Goal: Task Accomplishment & Management: Use online tool/utility

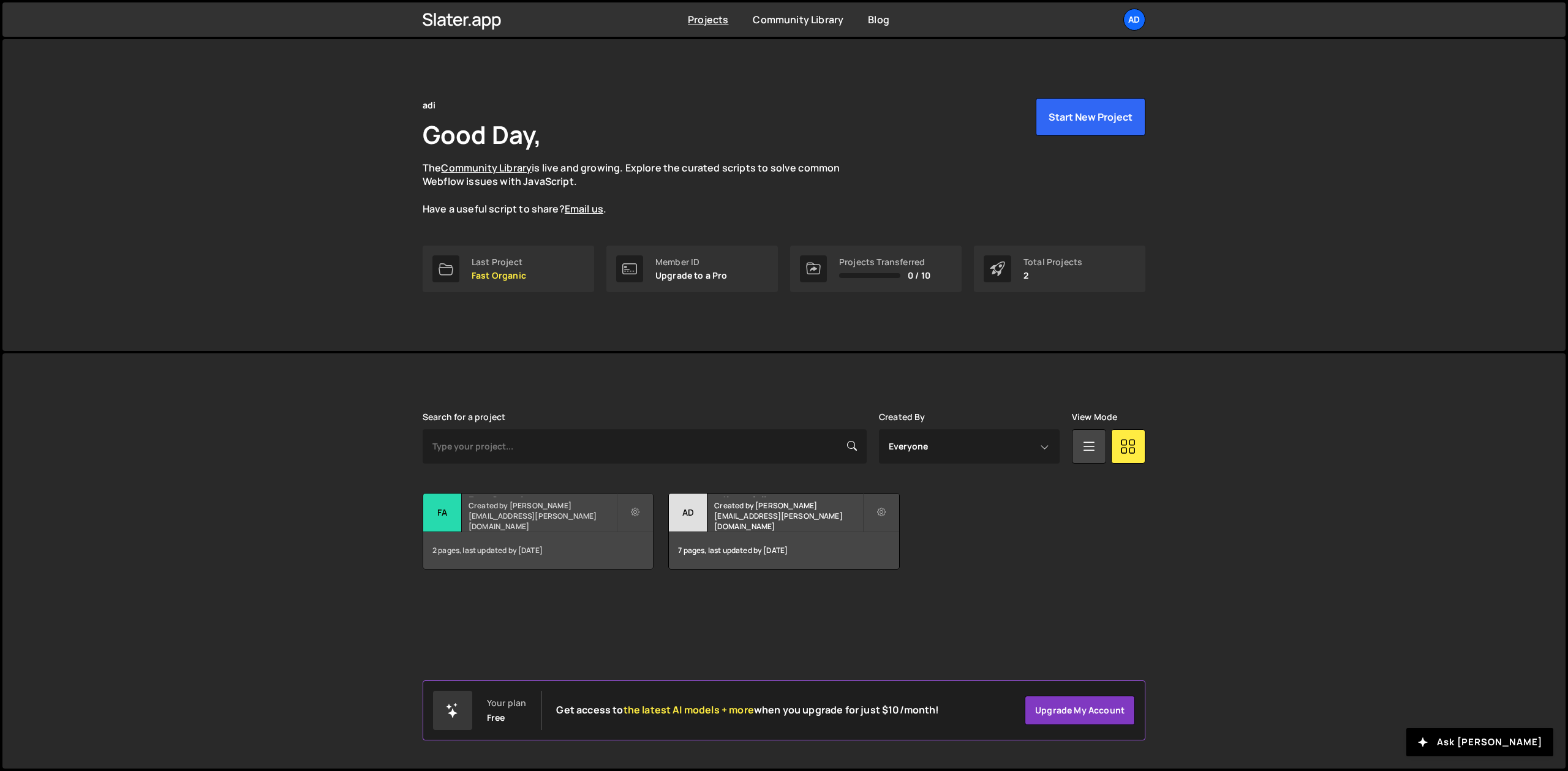
click at [547, 523] on small "Created by adrian.domarecki@gmail.com" at bounding box center [543, 515] width 148 height 31
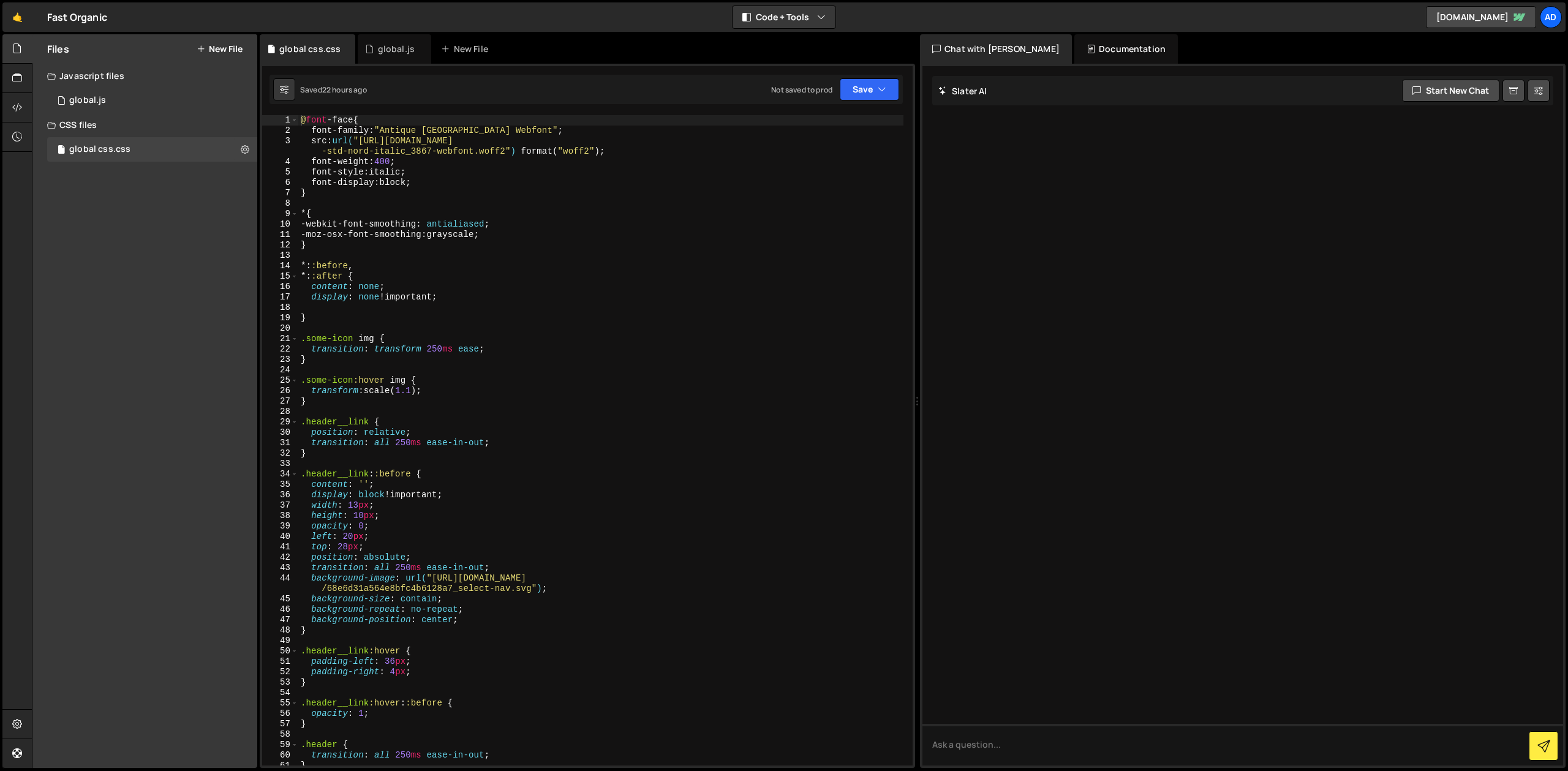
click at [497, 485] on div "@ font -face { font-family : " [GEOGRAPHIC_DATA] Webfont " ; src : url( "[URL][…" at bounding box center [600, 451] width 605 height 672
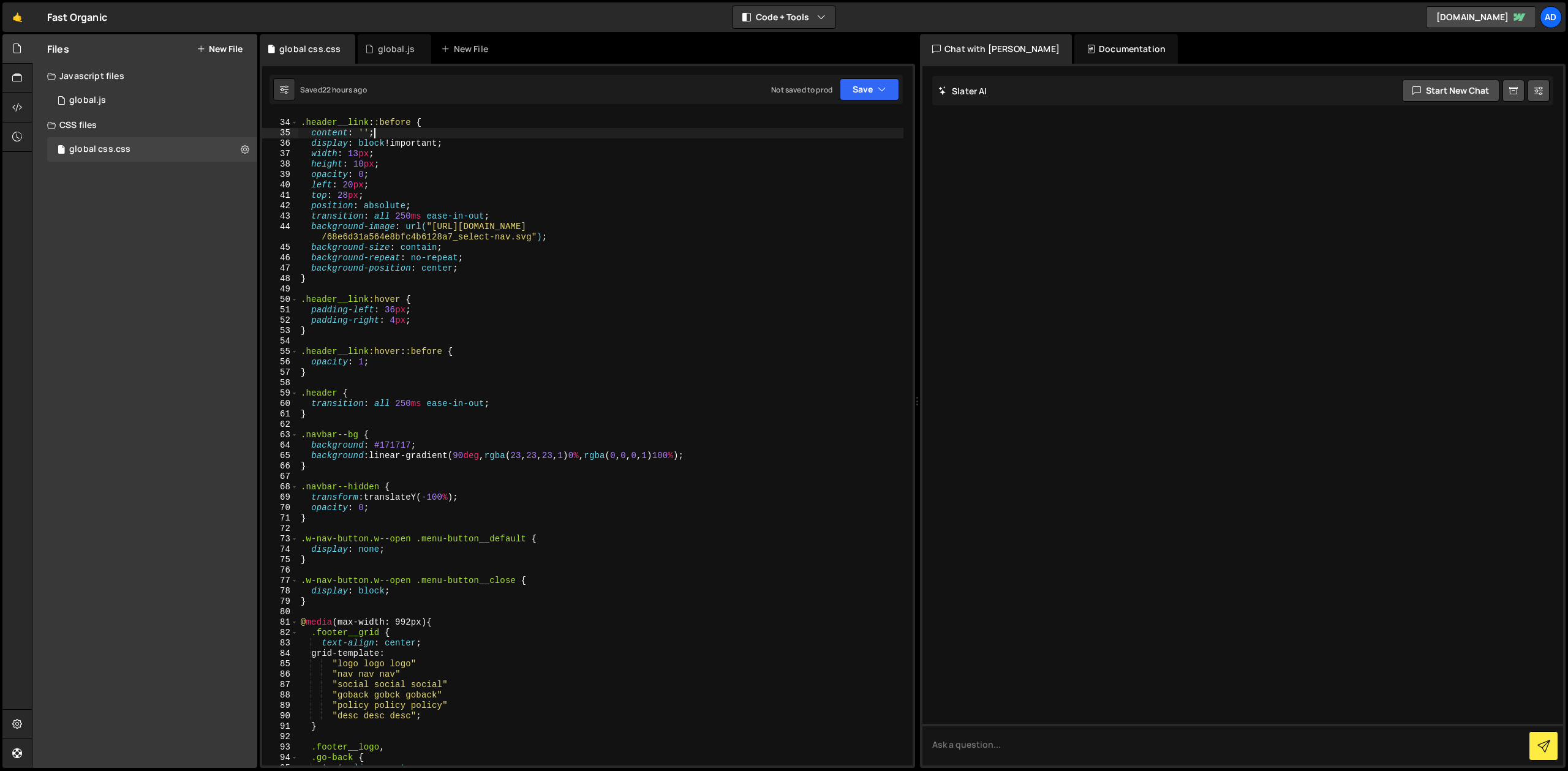
scroll to position [445, 0]
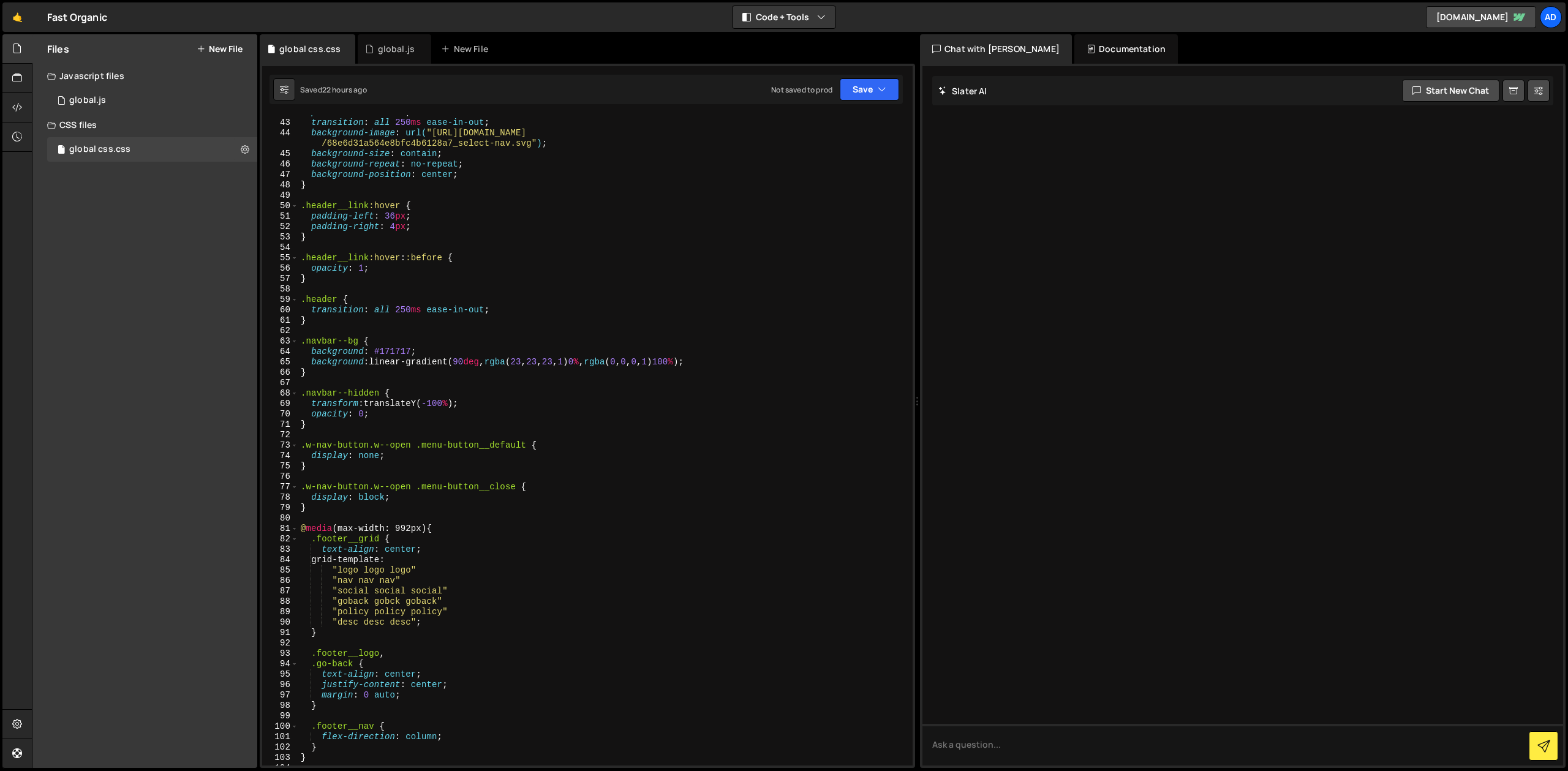
click at [377, 351] on div "position : absolute ; transition : all 250 ms ease-in-out ; background-image : …" at bounding box center [600, 442] width 605 height 672
click at [495, 359] on div "position : absolute ; transition : all 250 ms ease-in-out ; background-image : …" at bounding box center [600, 442] width 605 height 672
click at [585, 359] on div "position : absolute ; transition : all 250 ms ease-in-out ; background-image : …" at bounding box center [600, 442] width 605 height 672
click at [657, 364] on div "position : absolute ; transition : all 250 ms ease-in-out ; background-image : …" at bounding box center [600, 442] width 605 height 672
click at [764, 361] on div "position : absolute ; transition : all 250 ms ease-in-out ; background-image : …" at bounding box center [600, 442] width 605 height 672
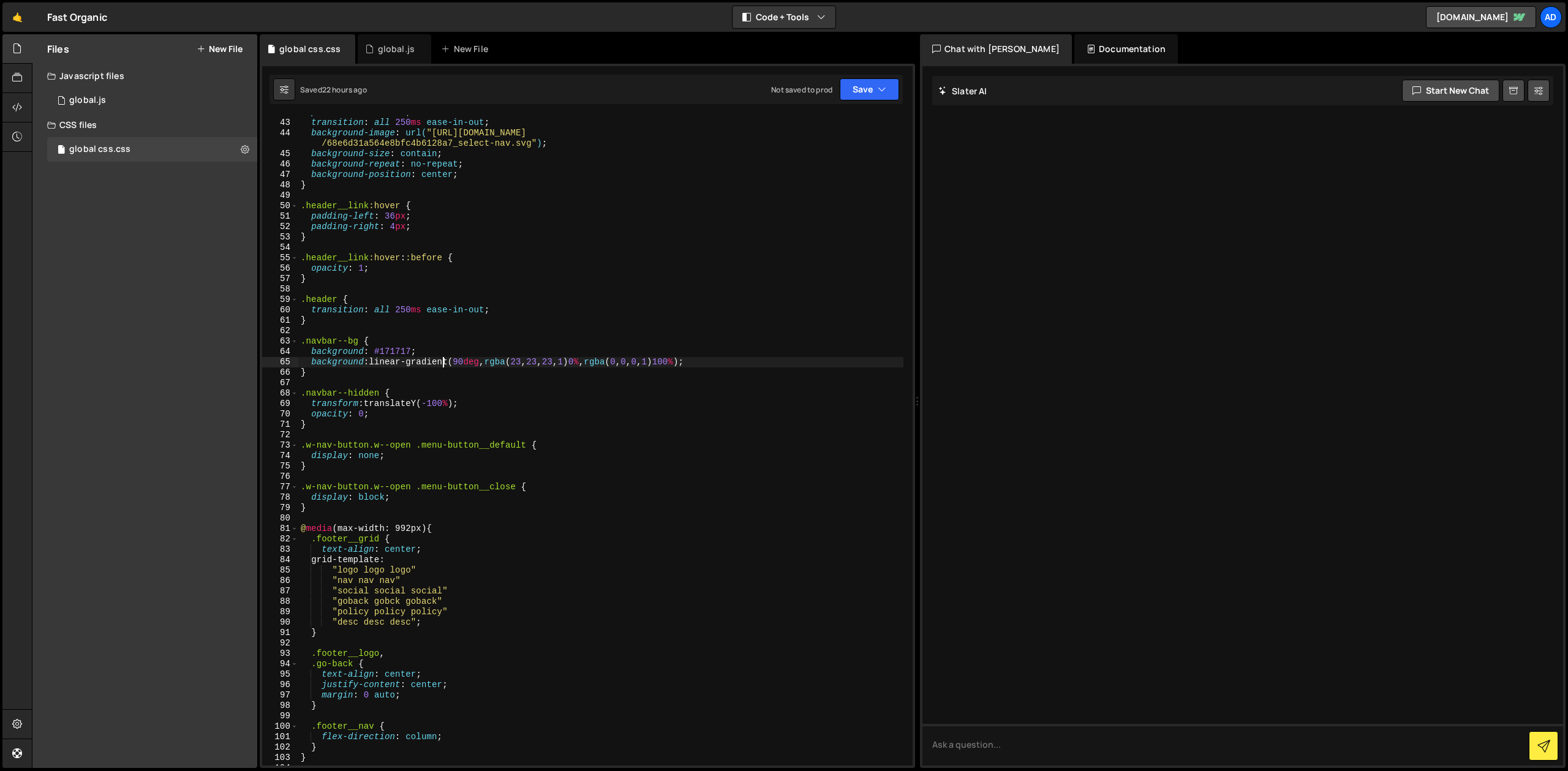
click at [442, 360] on div "position : absolute ; transition : all 250 ms ease-in-out ; background-image : …" at bounding box center [600, 442] width 605 height 672
click at [374, 362] on div "position : absolute ; transition : all 250 ms ease-in-out ; background-image : …" at bounding box center [600, 442] width 605 height 672
click at [591, 361] on div "position : absolute ; transition : all 250 ms ease-in-out ; background-image : …" at bounding box center [600, 442] width 605 height 672
drag, startPoint x: 799, startPoint y: 360, endPoint x: 312, endPoint y: 364, distance: 487.0
click at [312, 364] on div "position : absolute ; transition : all 250 ms ease-in-out ; background-image : …" at bounding box center [600, 442] width 605 height 672
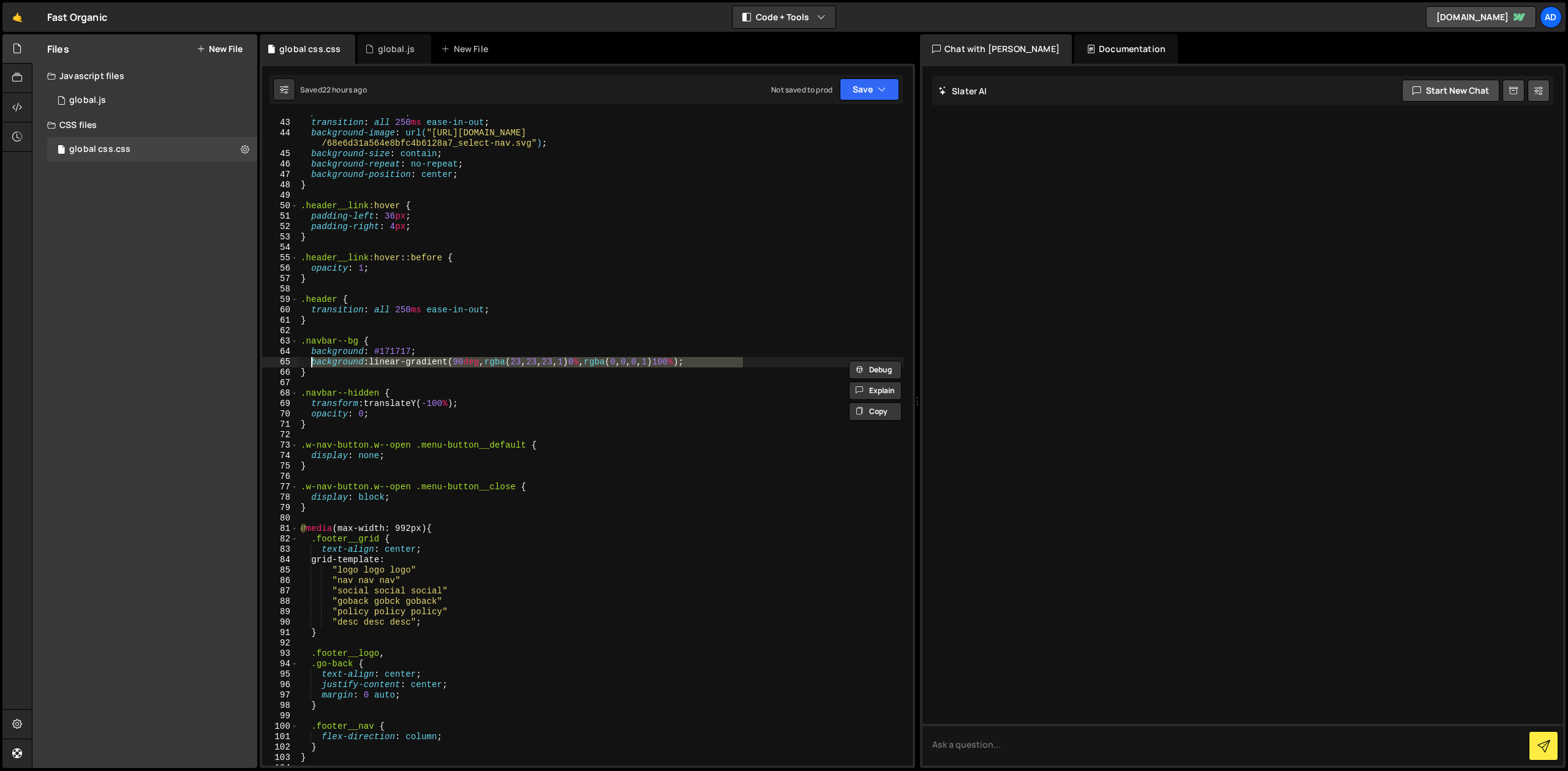
click at [547, 339] on div "position : absolute ; transition : all 250 ms ease-in-out ; background-image : …" at bounding box center [600, 442] width 605 height 672
click at [586, 362] on div "position : absolute ; transition : all 250 ms ease-in-out ; background-image : …" at bounding box center [600, 442] width 605 height 672
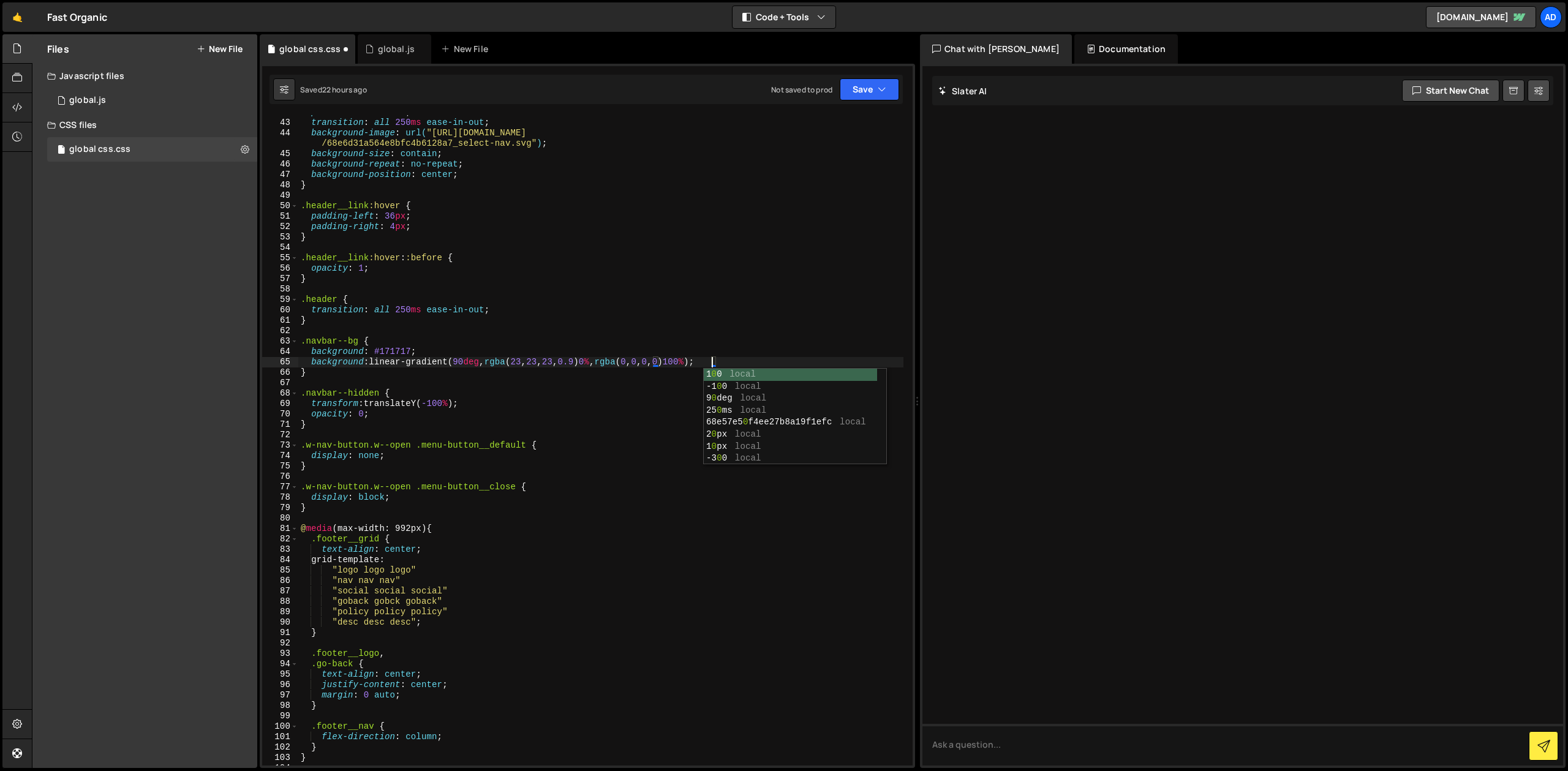
scroll to position [0, 28]
click at [722, 213] on div "position : absolute ; transition : all 250 ms ease-in-out ; background-image : …" at bounding box center [600, 442] width 605 height 672
type textarea "padding-left: 36px;"
click at [549, 335] on div "position : absolute ; transition : all 250 ms ease-in-out ; background-image : …" at bounding box center [600, 442] width 605 height 672
click at [664, 362] on div "position : absolute ; transition : all 250 ms ease-in-out ; background-image : …" at bounding box center [600, 442] width 605 height 672
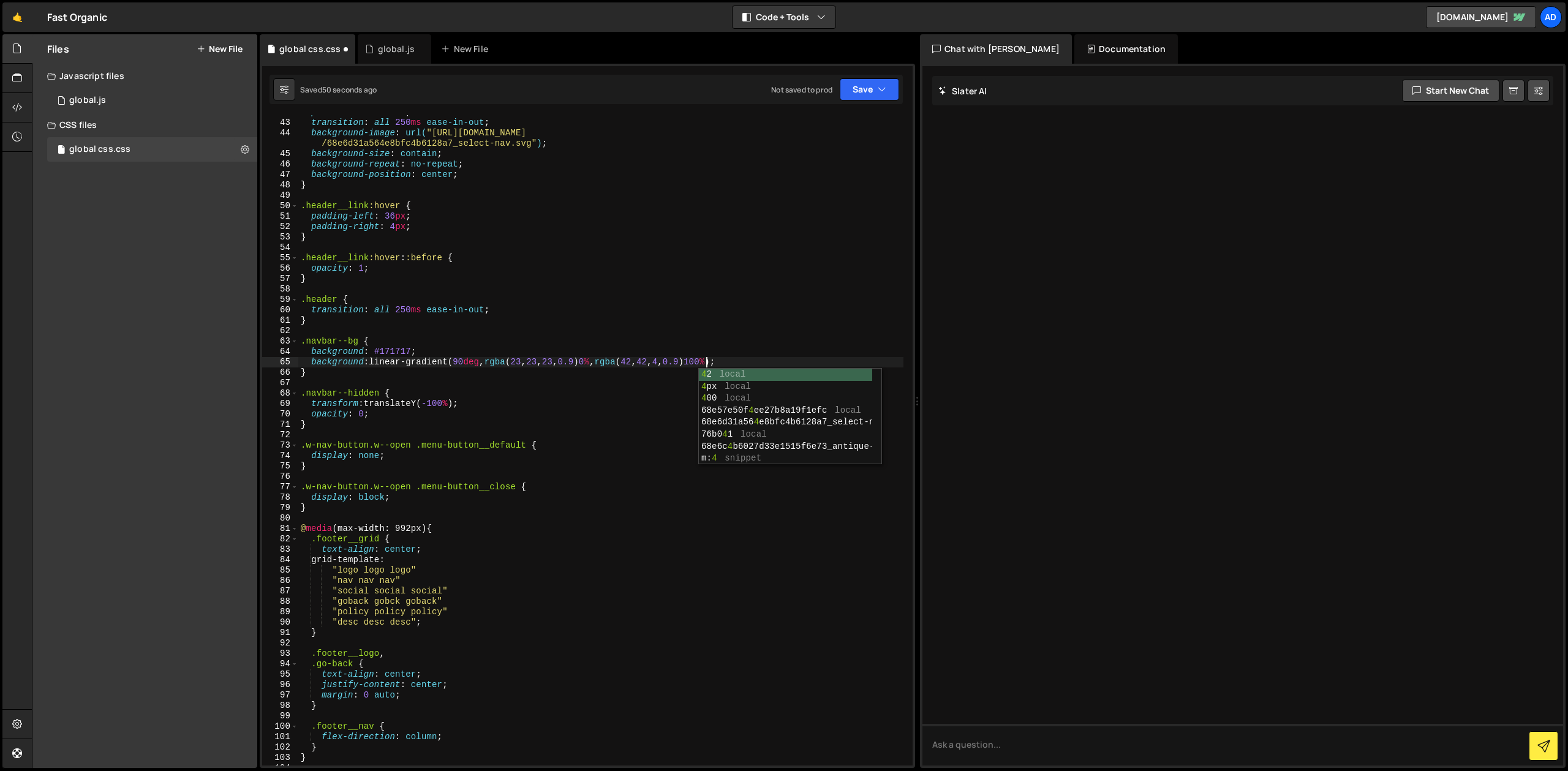
scroll to position [0, 28]
type textarea "background: linear-gradient(90deg, rgba(23, 23, 23, 0.9) 0%, rgba(42, 42, 42, 0…"
click at [674, 291] on div "position : absolute ; transition : all 250 ms ease-in-out ; background-image : …" at bounding box center [600, 442] width 605 height 672
